Goal: Task Accomplishment & Management: Complete application form

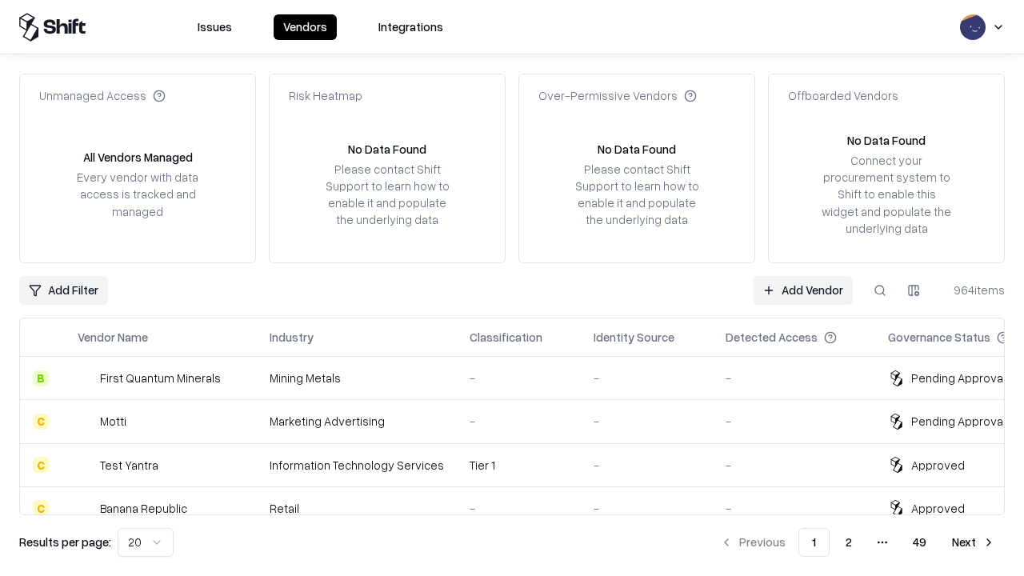
click at [802, 290] on link "Add Vendor" at bounding box center [803, 290] width 100 height 29
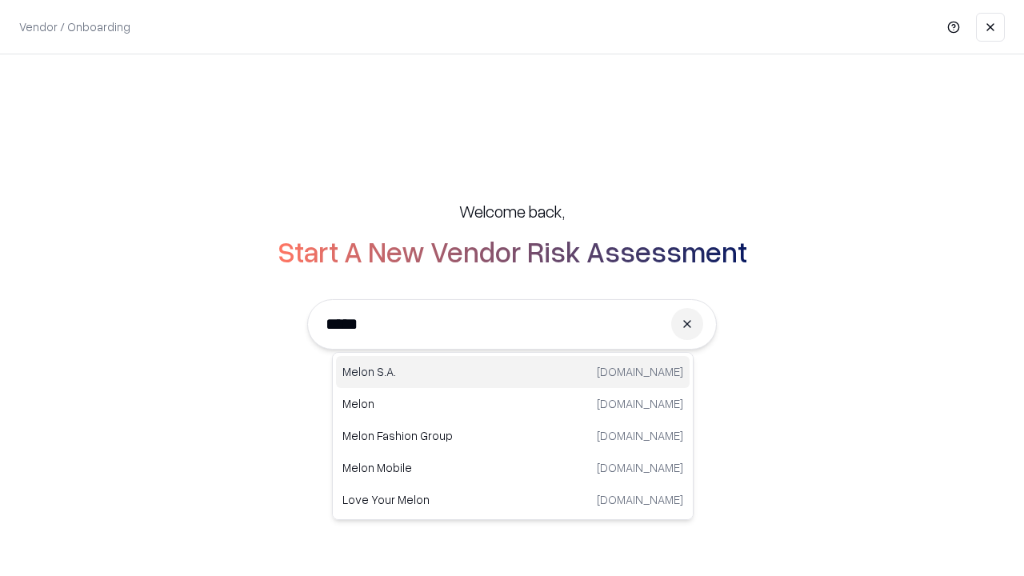
click at [513, 372] on div "[PERSON_NAME][DOMAIN_NAME]" at bounding box center [513, 372] width 354 height 32
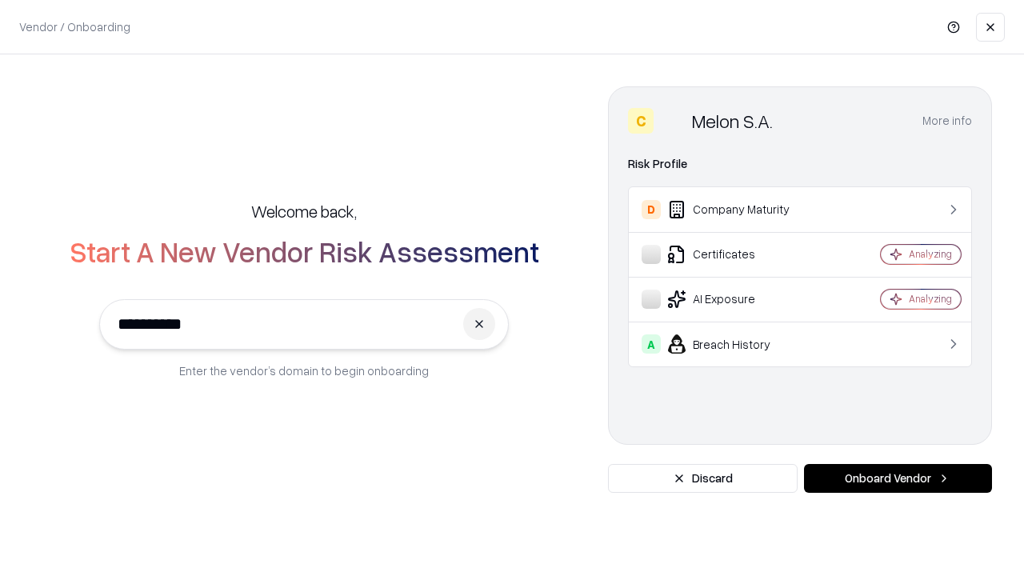
type input "**********"
click at [897, 478] on button "Onboard Vendor" at bounding box center [898, 478] width 188 height 29
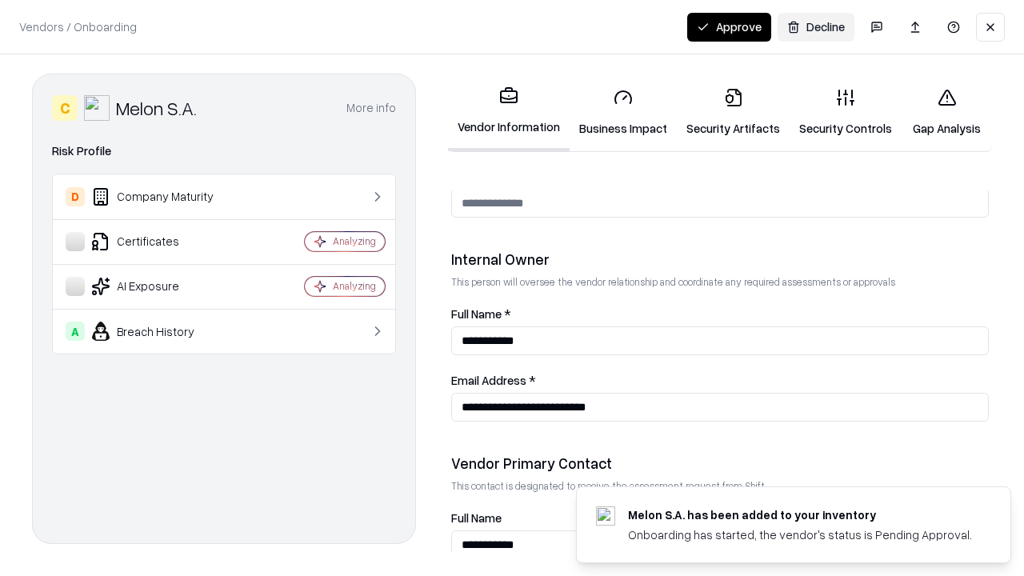
scroll to position [829, 0]
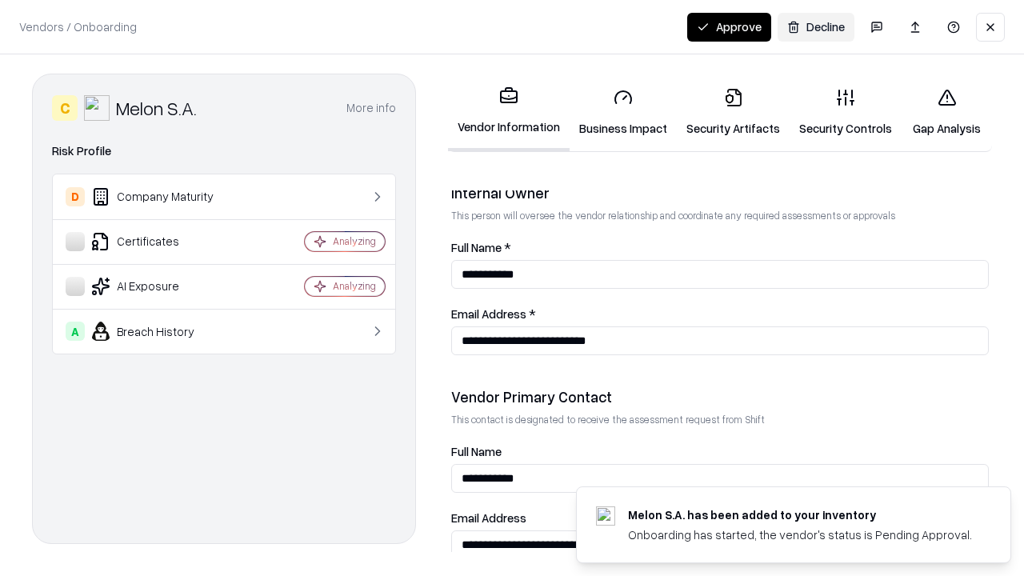
click at [623, 112] on link "Business Impact" at bounding box center [622, 112] width 107 height 74
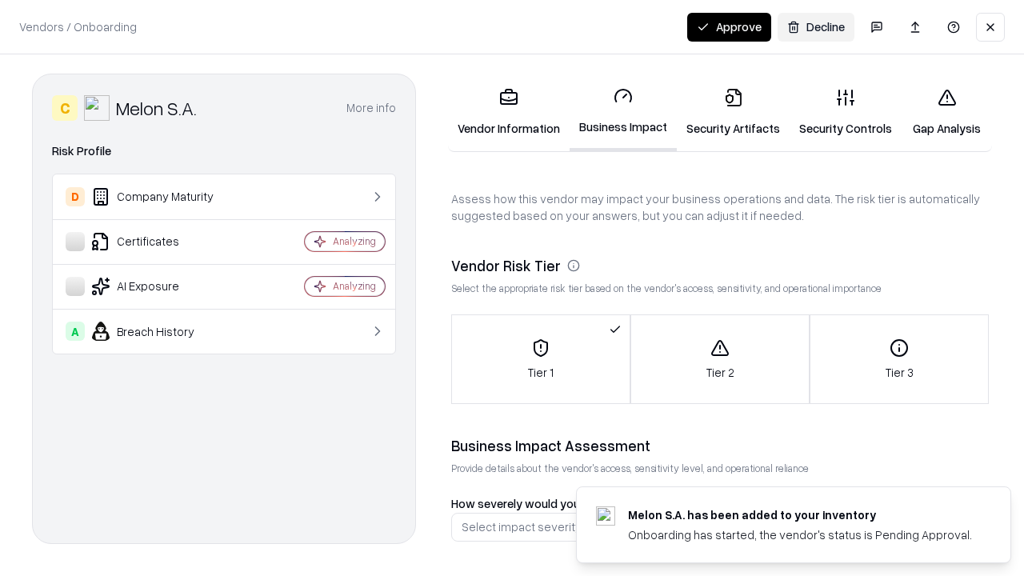
click at [733, 112] on link "Security Artifacts" at bounding box center [733, 112] width 113 height 74
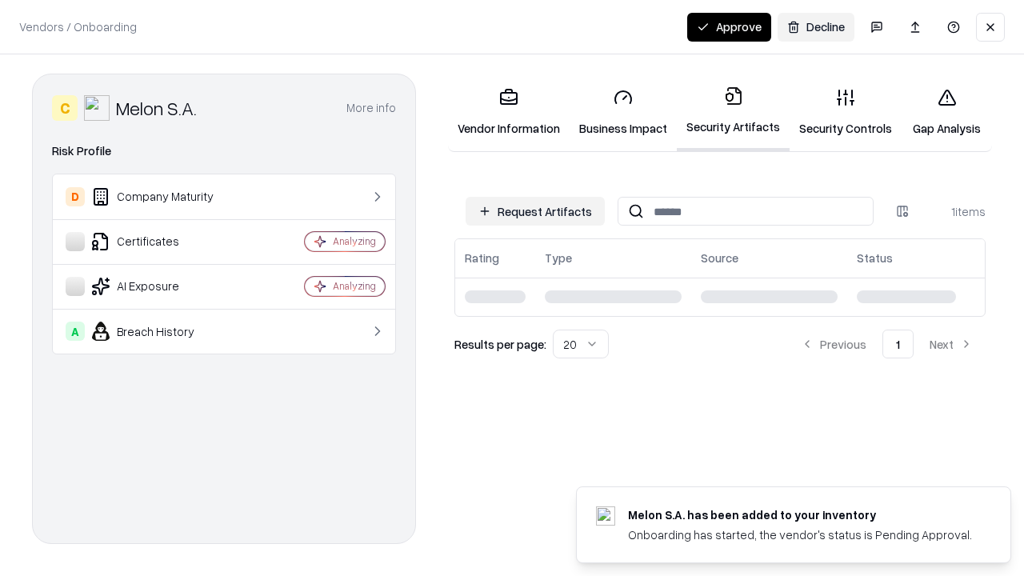
click at [535, 211] on button "Request Artifacts" at bounding box center [535, 211] width 139 height 29
